Goal: Task Accomplishment & Management: Use online tool/utility

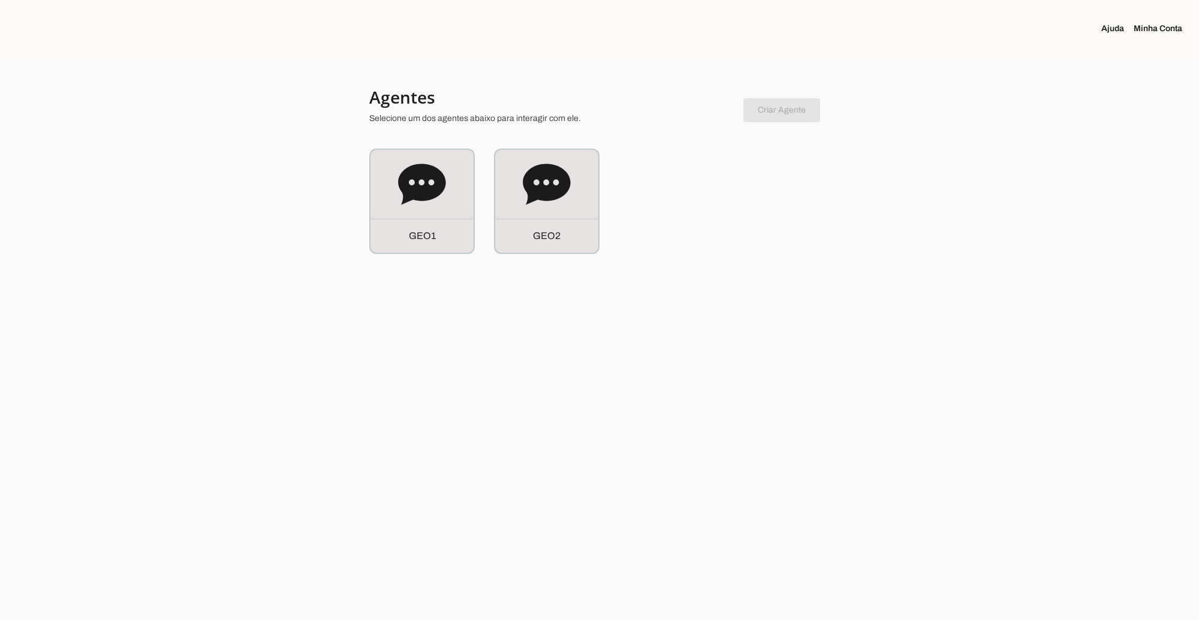
click at [881, 556] on div at bounding box center [599, 310] width 1199 height 620
click at [568, 196] on icon at bounding box center [547, 185] width 48 height 48
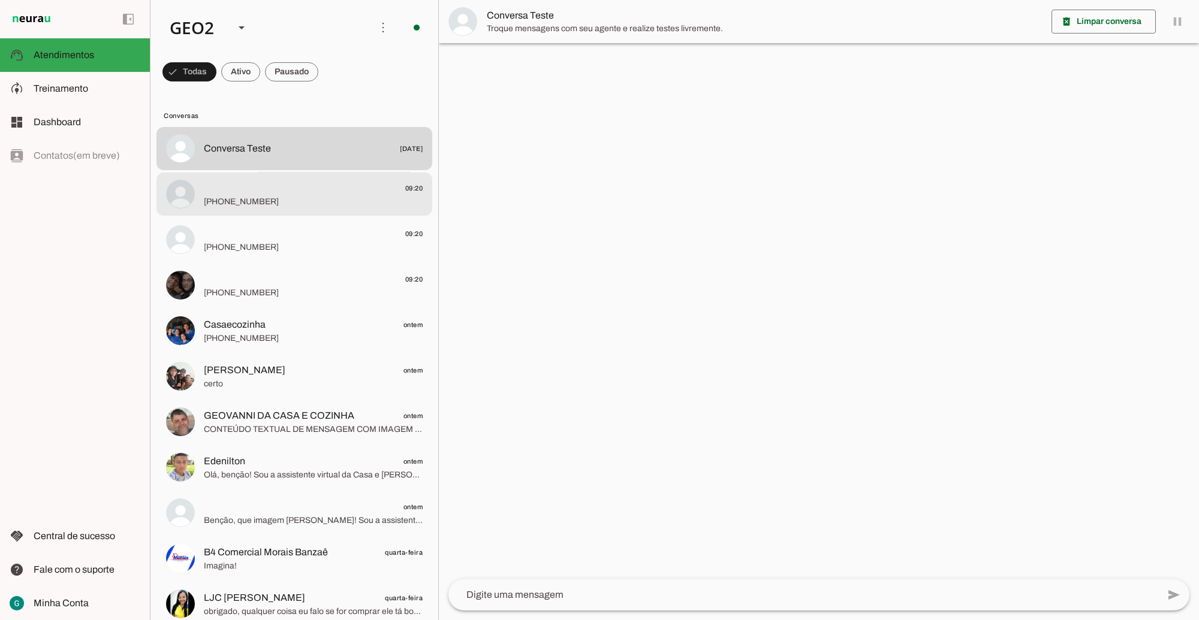
click at [255, 195] on span "09:20" at bounding box center [313, 187] width 219 height 15
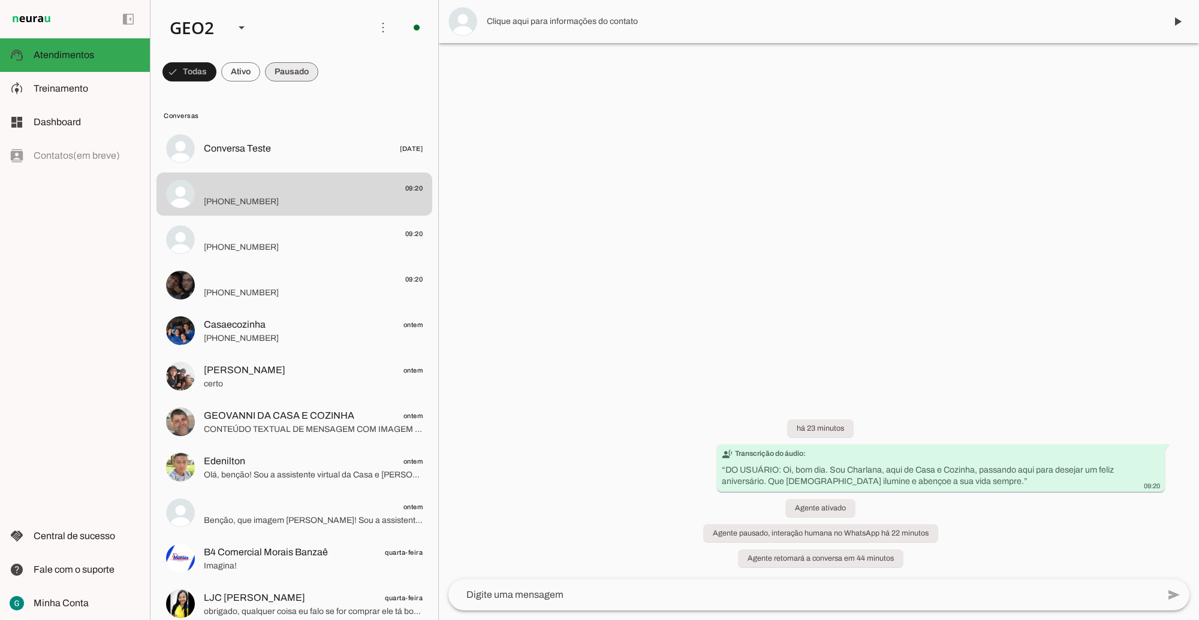
click at [216, 67] on span at bounding box center [189, 72] width 54 height 29
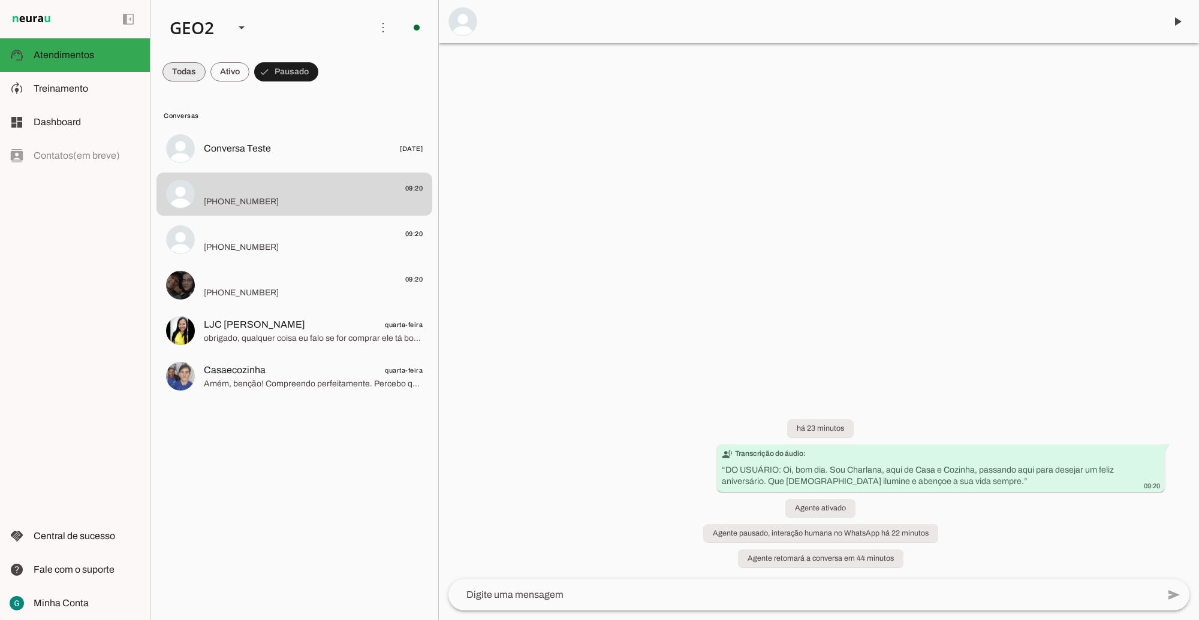
click at [184, 73] on span at bounding box center [183, 72] width 43 height 29
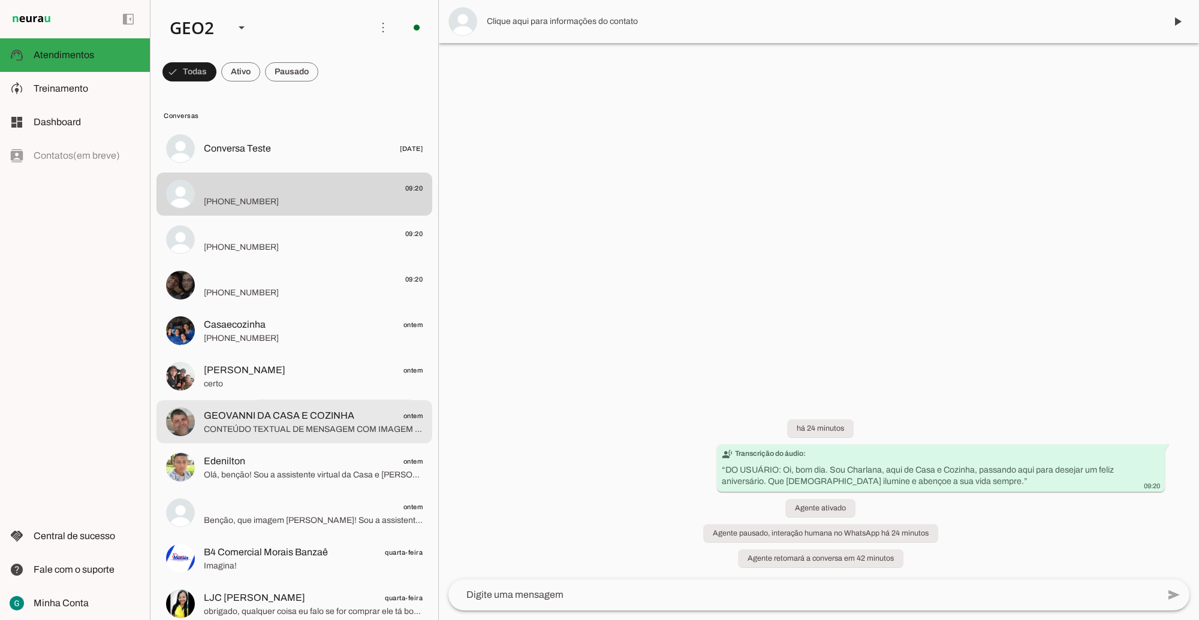
click at [259, 424] on span "CONTEÚDO TEXTUAL DE MENSAGEM COM IMAGEM (URL [URL][DOMAIN_NAME]) :" at bounding box center [313, 429] width 219 height 12
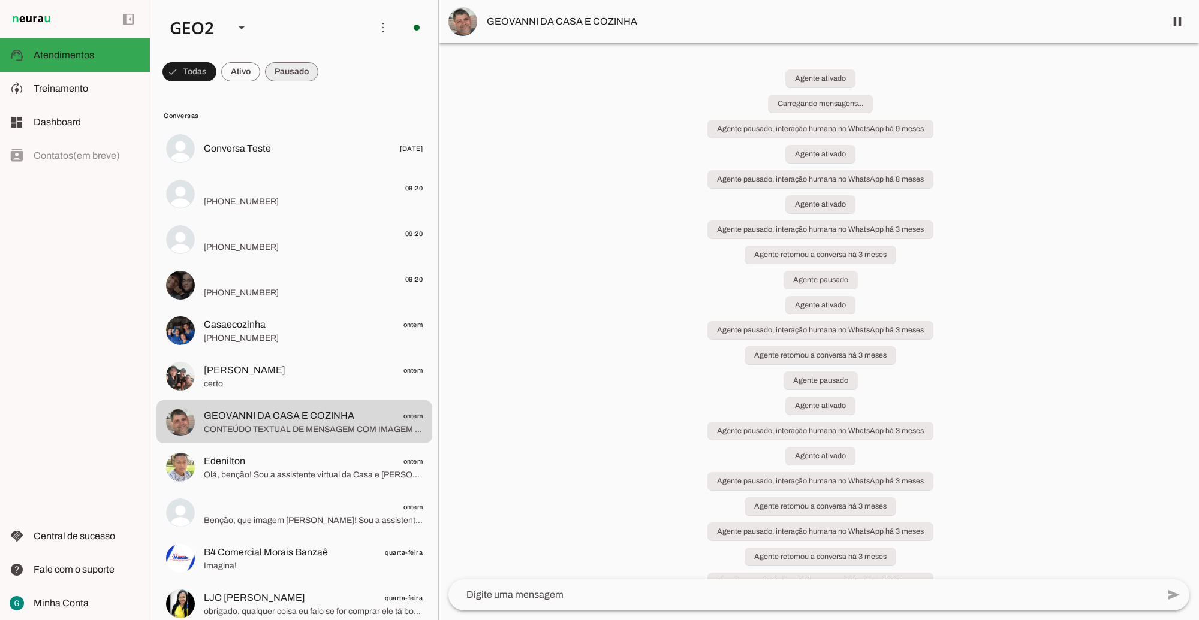
click at [216, 70] on span at bounding box center [189, 72] width 54 height 29
